Goal: Information Seeking & Learning: Learn about a topic

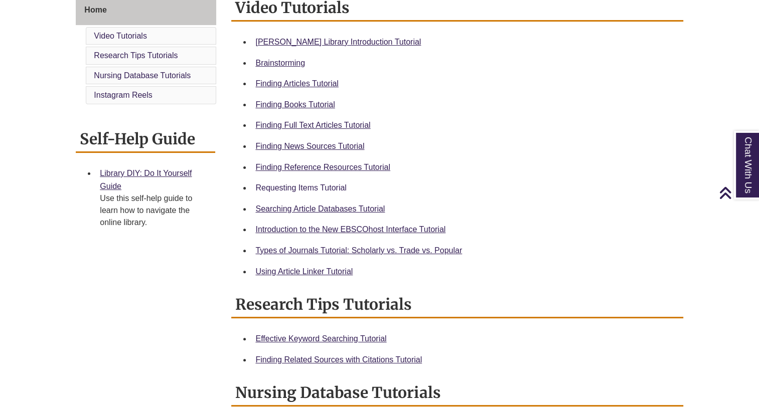
scroll to position [257, 0]
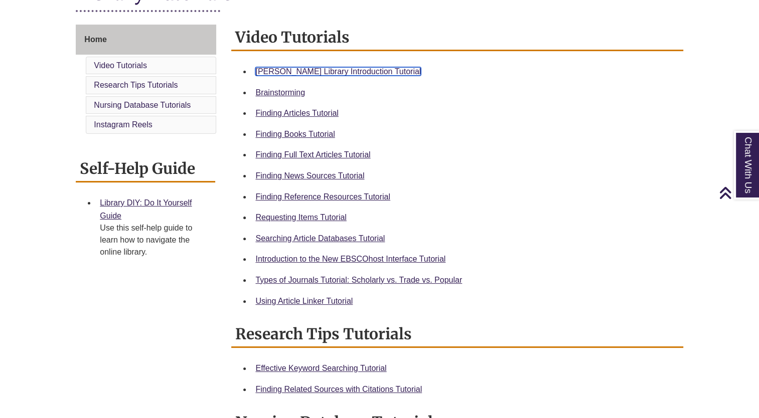
click at [301, 74] on link "Berntsen Library Introduction Tutorial" at bounding box center [337, 71] width 165 height 9
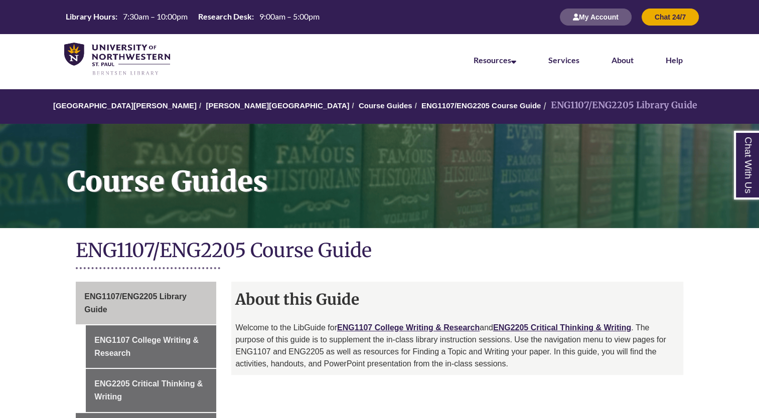
scroll to position [128, 0]
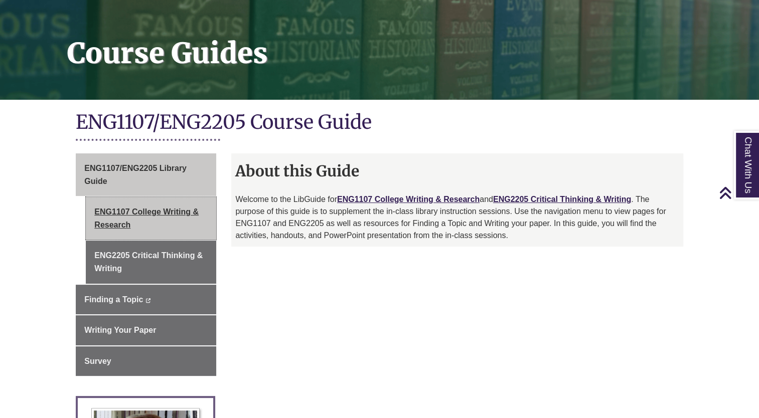
click at [176, 211] on link "ENG1107 College Writing & Research" at bounding box center [151, 218] width 130 height 43
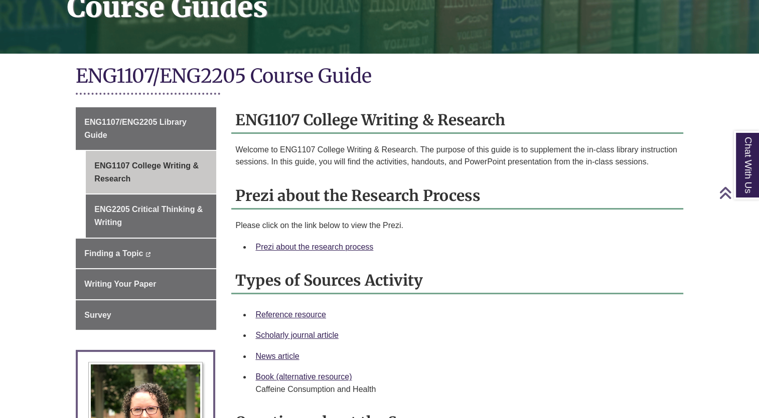
scroll to position [174, 0]
click at [327, 243] on link "Prezi about the research process" at bounding box center [314, 247] width 118 height 9
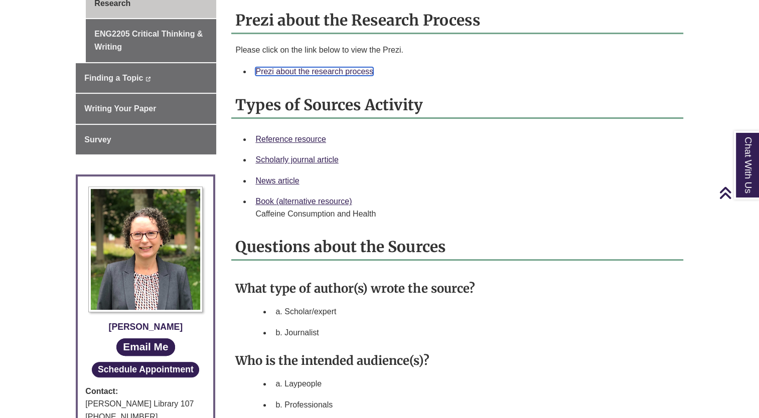
scroll to position [183, 0]
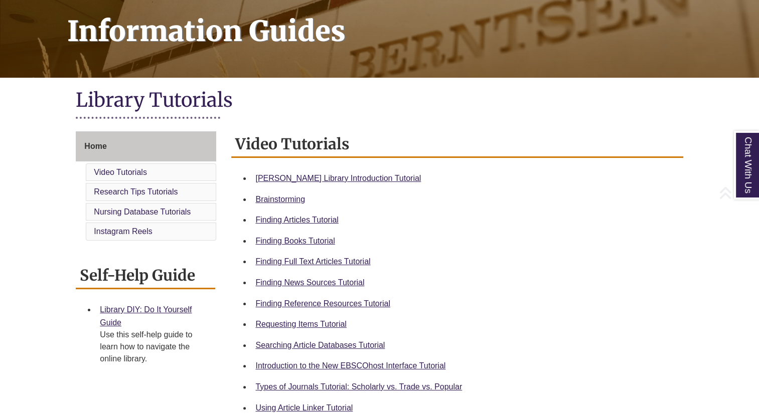
scroll to position [150, 0]
click at [315, 303] on link "Finding Reference Resources Tutorial" at bounding box center [322, 304] width 135 height 9
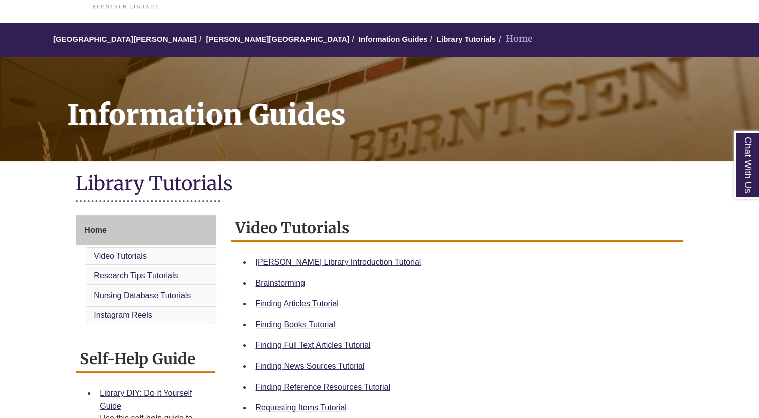
scroll to position [0, 0]
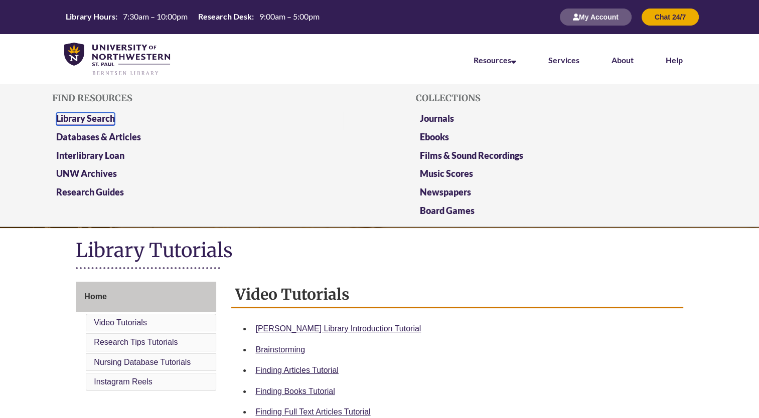
click at [99, 118] on link "Library Search" at bounding box center [85, 119] width 59 height 13
click at [118, 140] on link "Databases & Articles" at bounding box center [98, 137] width 85 height 13
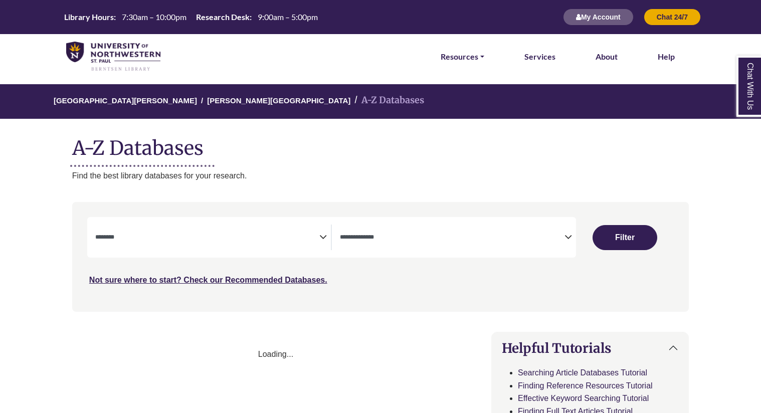
select select "Database Subject Filter"
select select "Database Types Filter"
select select "Database Subject Filter"
select select "Database Types Filter"
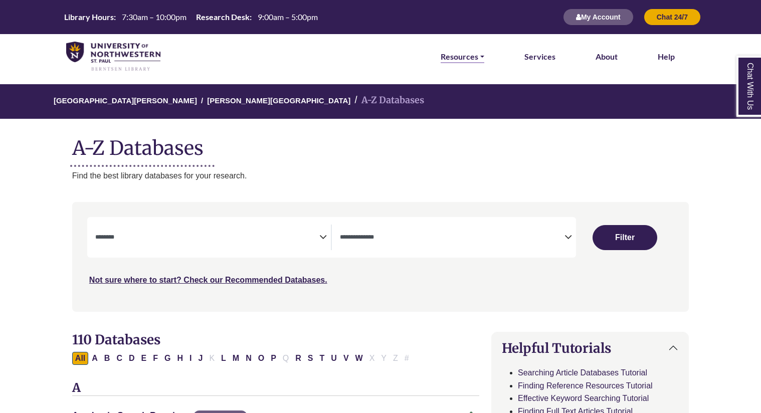
click at [465, 53] on link "Resources" at bounding box center [463, 56] width 44 height 13
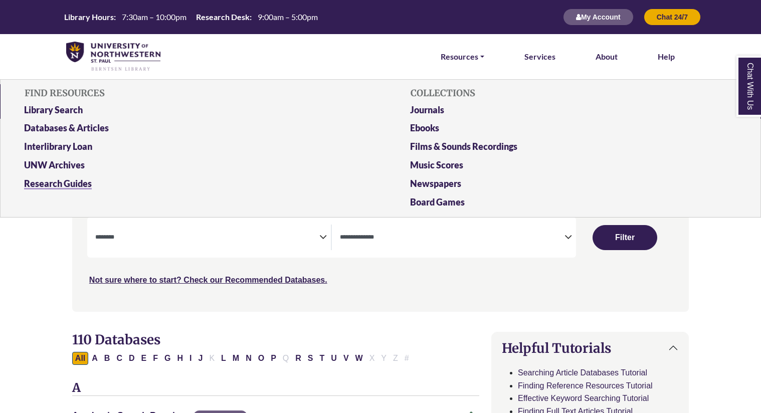
click at [63, 187] on link "Research Guides" at bounding box center [188, 186] width 342 height 19
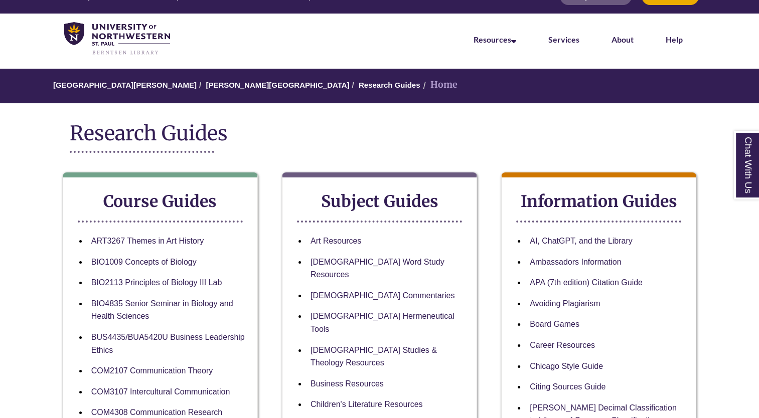
scroll to position [20, 0]
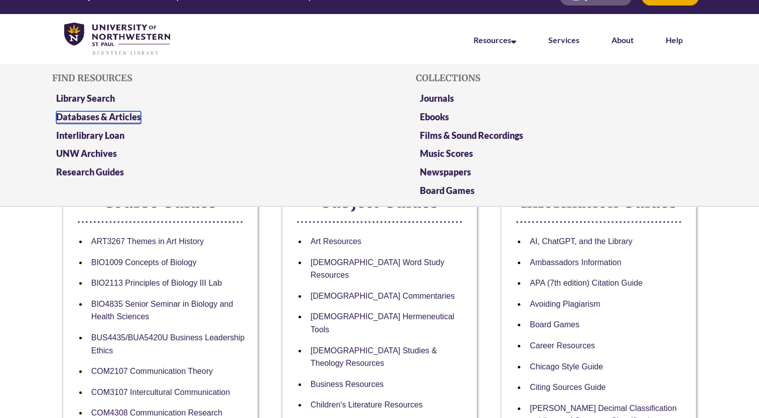
click at [132, 120] on link "Databases & Articles" at bounding box center [98, 117] width 85 height 13
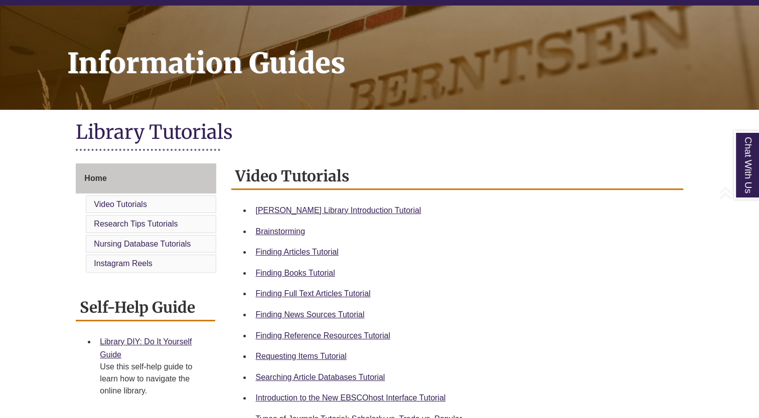
scroll to position [118, 0]
click at [331, 338] on link "Finding Reference Resources Tutorial" at bounding box center [322, 336] width 135 height 9
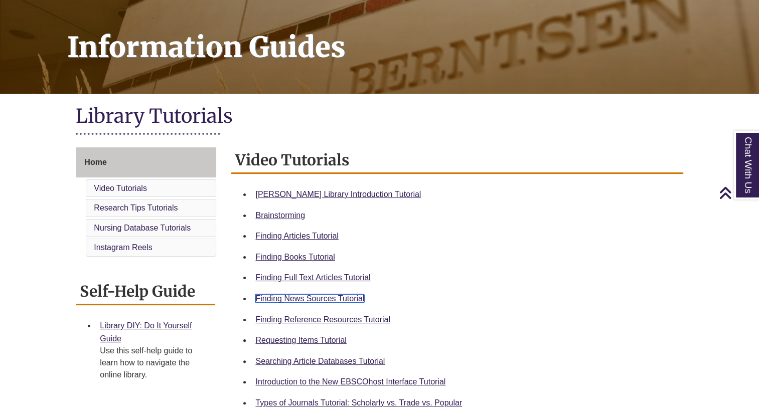
click at [302, 296] on link "Finding News Sources Tutorial" at bounding box center [309, 298] width 109 height 9
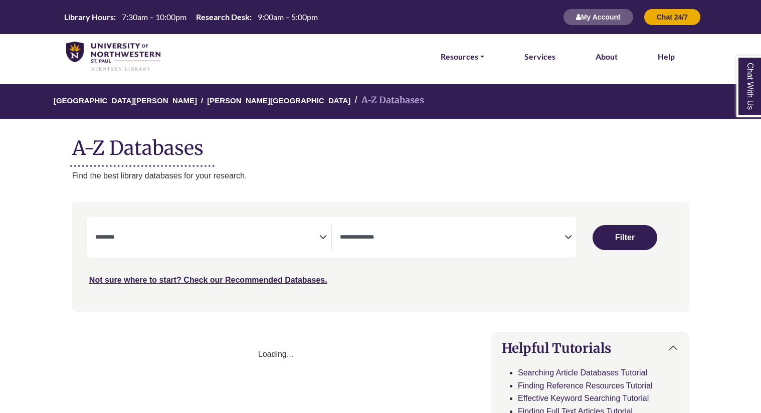
select select "Database Subject Filter"
select select "Database Types Filter"
select select "Database Subject Filter"
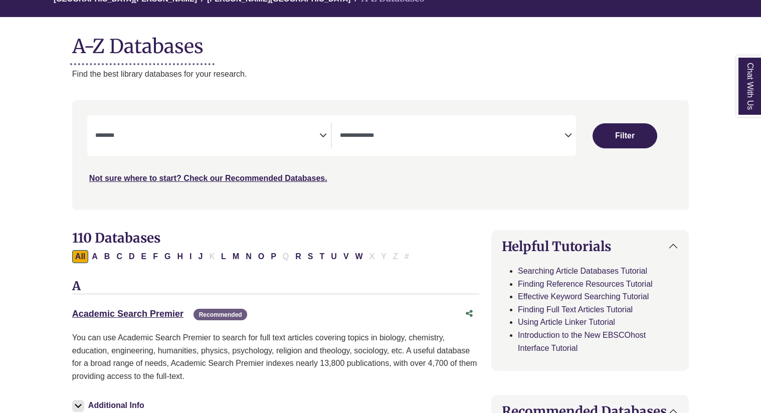
scroll to position [102, 0]
click at [540, 140] on span "Search filters" at bounding box center [452, 135] width 225 height 26
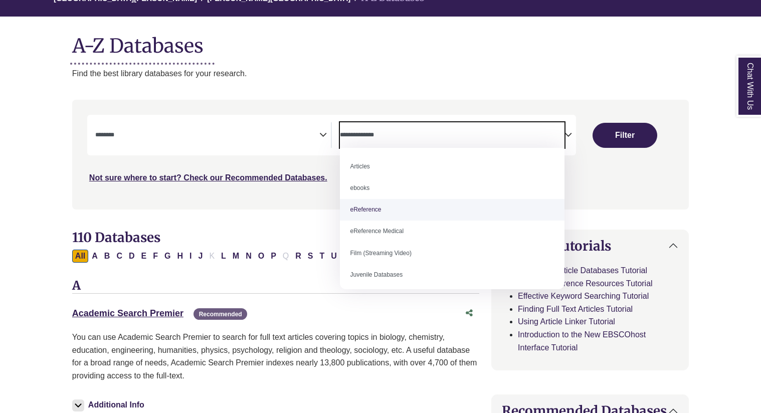
select select "*****"
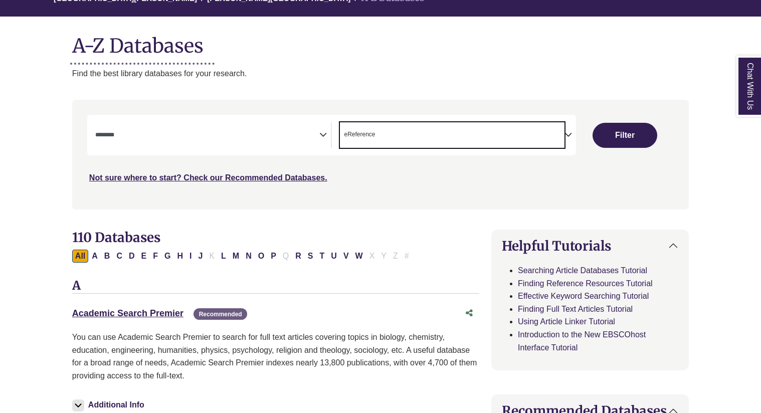
scroll to position [19, 0]
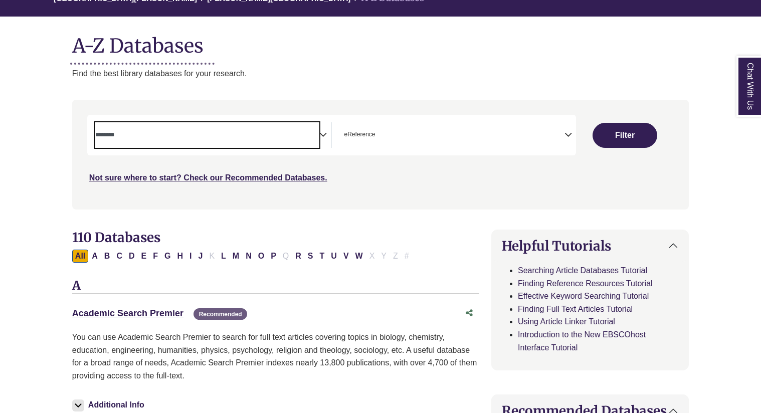
click at [294, 144] on span "Search filters" at bounding box center [207, 135] width 225 height 26
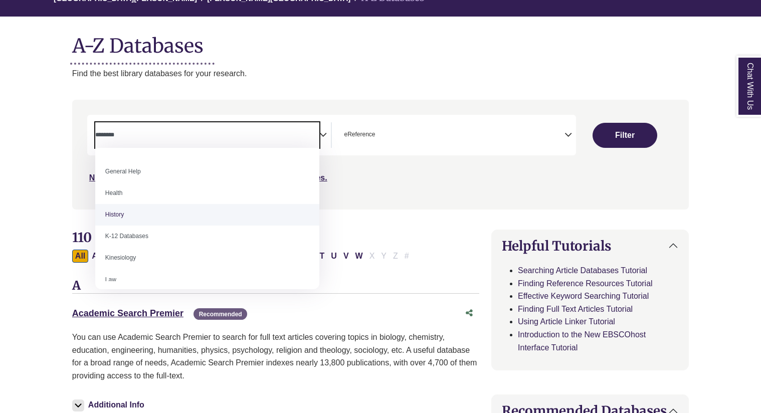
scroll to position [417, 0]
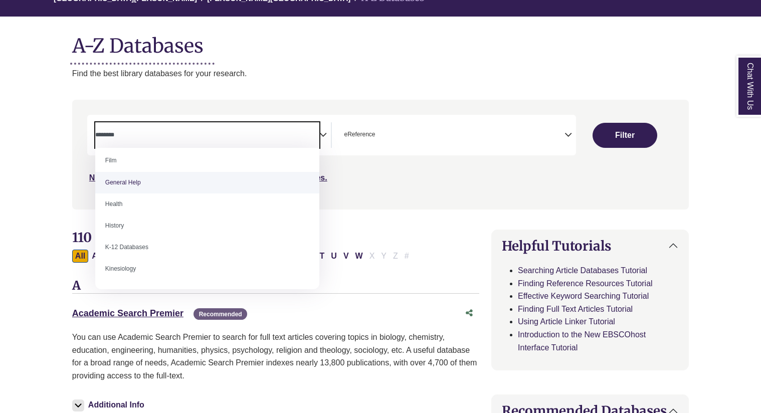
select select "*****"
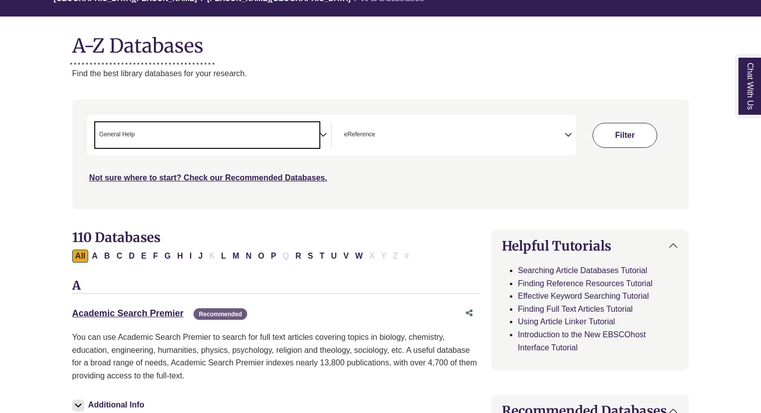
click at [619, 133] on button "Filter" at bounding box center [625, 135] width 64 height 25
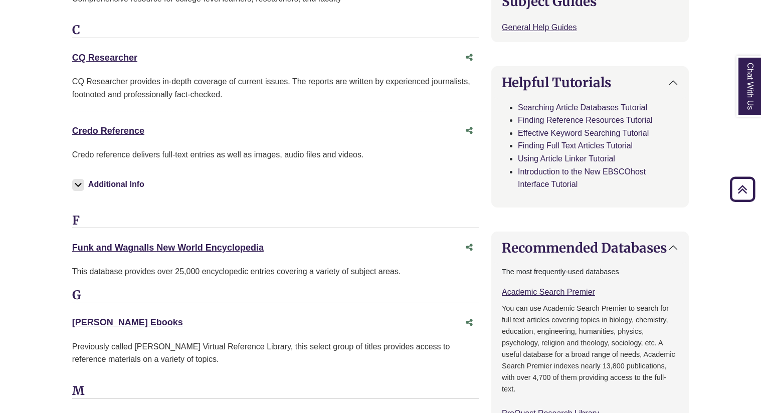
scroll to position [404, 0]
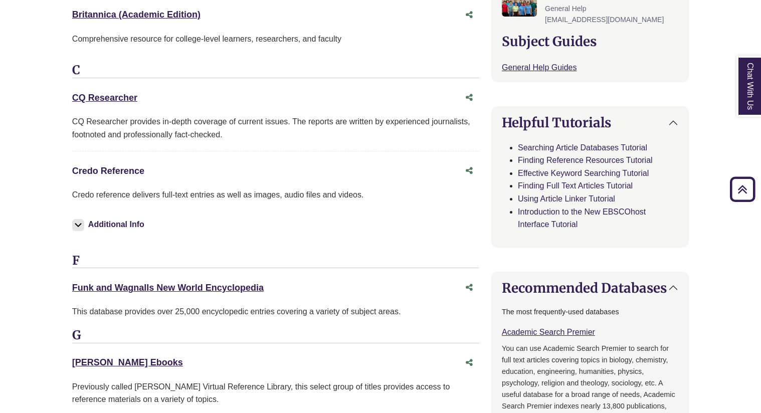
click at [116, 169] on link "Credo Reference This link opens in a new window" at bounding box center [108, 171] width 72 height 10
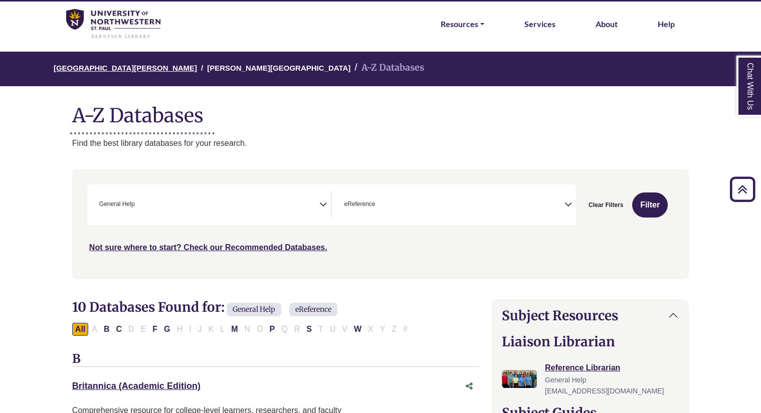
scroll to position [0, 0]
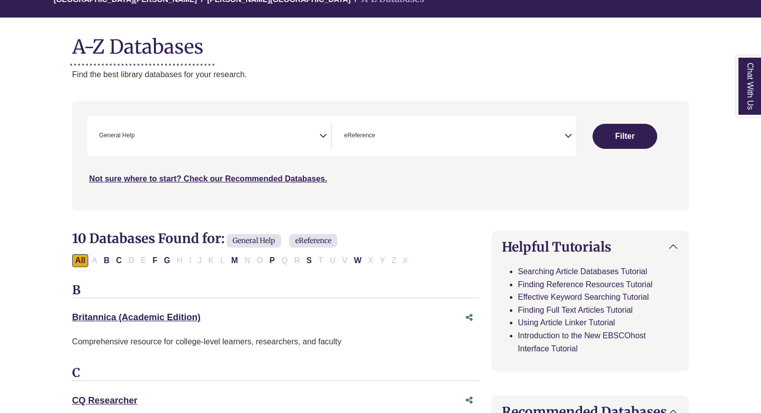
select select "Database Subject Filter"
select select "Database Types Filter"
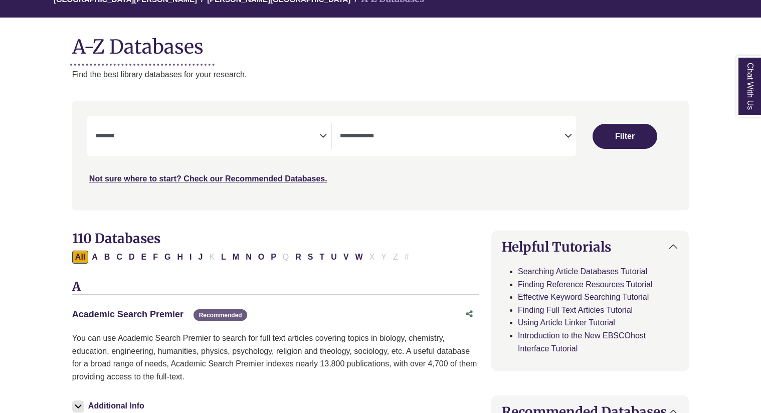
scroll to position [102, 0]
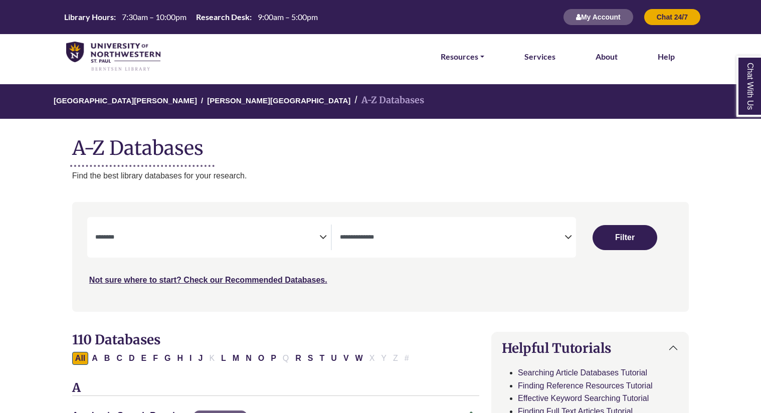
select select "Database Subject Filter"
select select "Database Types Filter"
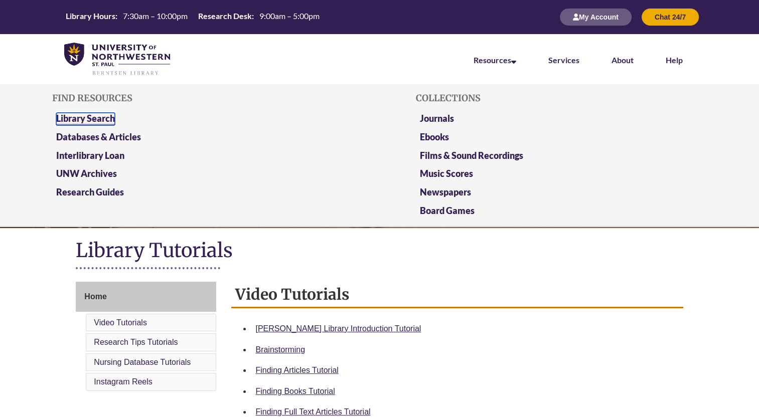
click at [107, 118] on link "Library Search" at bounding box center [85, 119] width 59 height 13
